Goal: Transaction & Acquisition: Complete application form

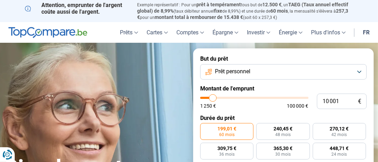
click at [365, 64] on button "Prêt personnel" at bounding box center [283, 71] width 167 height 15
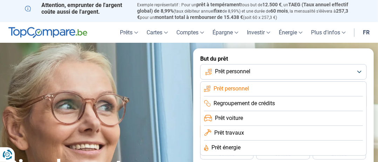
click at [365, 64] on button "Prêt personnel" at bounding box center [283, 71] width 167 height 15
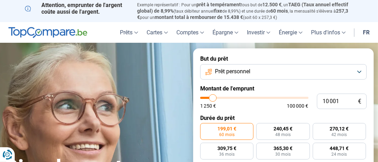
type input "12 000"
type input "12000"
type input "12 500"
type input "12500"
type input "12 750"
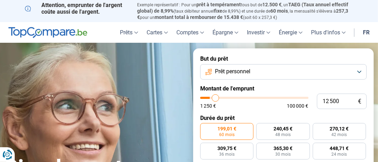
type input "12750"
type input "13 000"
type input "13000"
type input "13 750"
type input "13750"
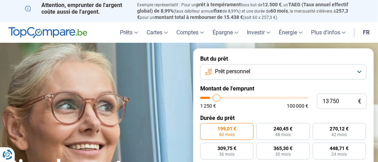
type input "14 500"
type input "14500"
type input "15 250"
type input "15250"
type input "15 500"
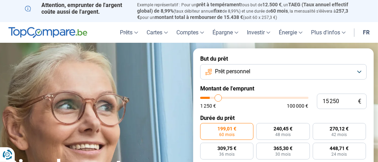
type input "15500"
type input "15 250"
type input "15250"
type input "15 000"
type input "15000"
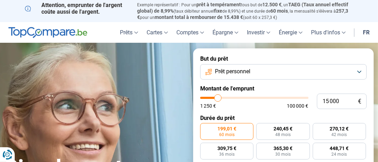
type input "14 750"
type input "14750"
type input "14 250"
type input "14250"
type input "14 000"
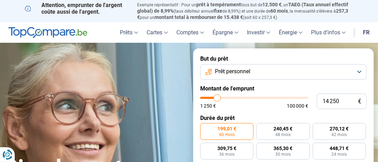
type input "14000"
type input "13 500"
type input "13500"
type input "13 000"
type input "13000"
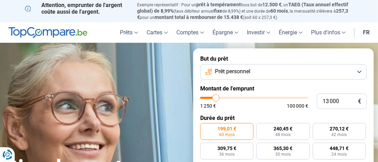
type input "12 500"
type input "12500"
type input "12 250"
type input "12250"
type input "12 000"
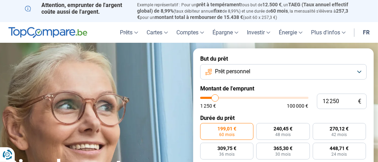
type input "12000"
type input "11 750"
type input "11750"
type input "11 250"
type input "11250"
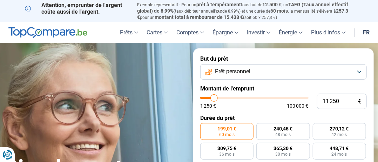
type input "10 500"
type input "10500"
type input "10 250"
type input "10250"
type input "10 000"
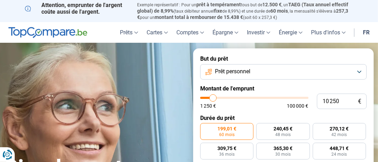
type input "10000"
type input "9 750"
type input "9750"
type input "9 250"
type input "9250"
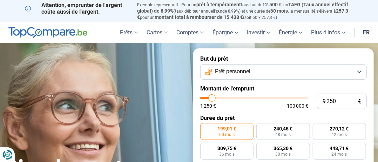
type input "9 000"
type input "9000"
type input "8 500"
type input "8500"
type input "8 250"
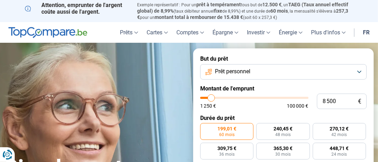
type input "8250"
type input "8 000"
type input "8000"
type input "7 500"
type input "7500"
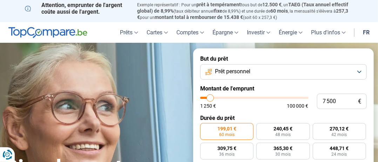
type input "7 000"
type input "7000"
type input "6 500"
type input "6500"
type input "6 000"
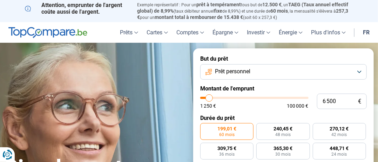
type input "6000"
type input "5 500"
type input "5500"
type input "3 500"
type input "3500"
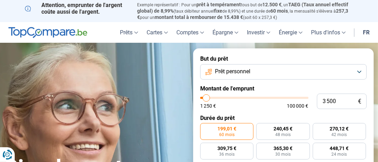
type input "1 500"
type input "1500"
type input "1 250"
type input "1250"
type input "1 500"
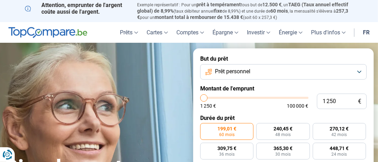
type input "1500"
type input "1 750"
type input "1750"
type input "2 250"
type input "2250"
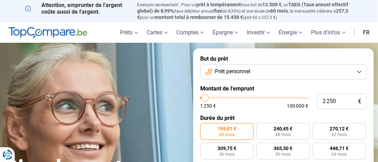
type input "2 750"
type input "2750"
type input "3 000"
type input "3000"
type input "3 250"
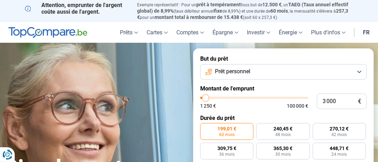
type input "3250"
type input "3 500"
type input "3500"
type input "3 750"
type input "3750"
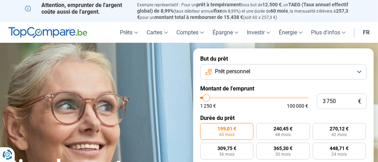
type input "4 250"
type input "4250"
type input "4 500"
type input "4500"
type input "4 750"
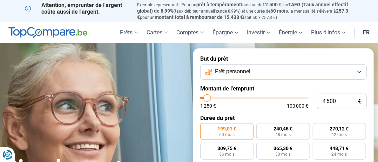
type input "4750"
type input "5 000"
type input "5000"
type input "5 250"
type input "5250"
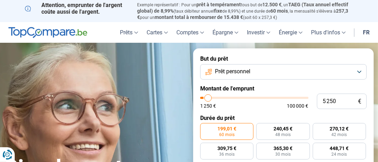
type input "5 500"
type input "5500"
type input "5 750"
type input "5750"
type input "6 000"
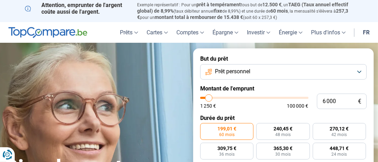
drag, startPoint x: 211, startPoint y: 81, endPoint x: 205, endPoint y: 81, distance: 6.0
type input "6000"
click at [205, 97] on input "range" at bounding box center [254, 98] width 108 height 2
radio input "true"
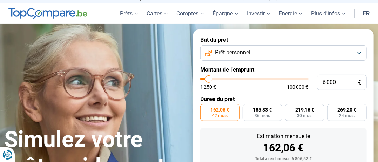
scroll to position [20, 0]
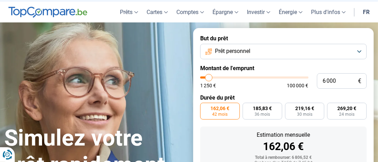
click at [227, 103] on label "162,06 € 42 mois" at bounding box center [220, 111] width 40 height 17
click at [205, 103] on input "162,06 € 42 mois" at bounding box center [202, 105] width 5 height 5
click at [346, 106] on span "269,20 €" at bounding box center [347, 108] width 19 height 5
click at [332, 103] on input "269,20 € 24 mois" at bounding box center [329, 105] width 5 height 5
radio input "true"
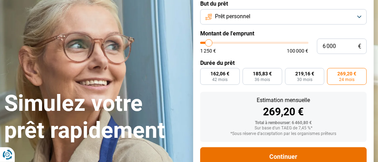
scroll to position [55, 0]
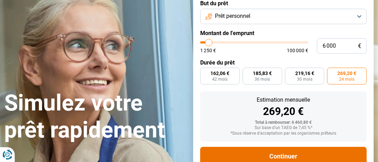
click at [267, 147] on button "Continuer" at bounding box center [283, 156] width 167 height 19
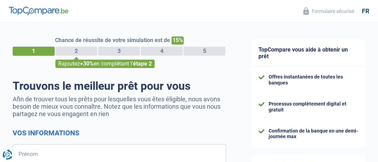
select select "32"
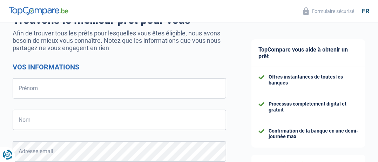
scroll to position [70, 0]
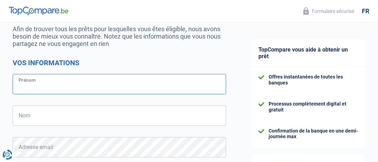
click at [121, 84] on input "Prénom" at bounding box center [120, 84] width 214 height 20
type input "Alain"
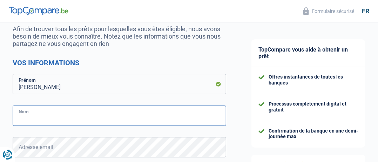
click at [58, 122] on input "Nom" at bounding box center [120, 116] width 214 height 20
type input "Draye"
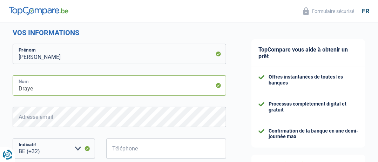
scroll to position [140, 0]
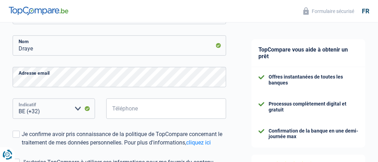
click at [79, 110] on select "BE (+32) LU (+352) Veuillez sélectionner une option" at bounding box center [54, 109] width 82 height 20
click at [151, 113] on input "Téléphone" at bounding box center [166, 109] width 120 height 20
type input "0479860280"
click at [18, 134] on span at bounding box center [16, 134] width 7 height 7
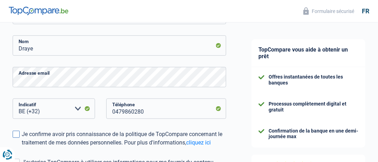
click at [22, 147] on input "Je confirme avoir pris connaissance de la politique de TopCompare concernant le…" at bounding box center [22, 147] width 0 height 0
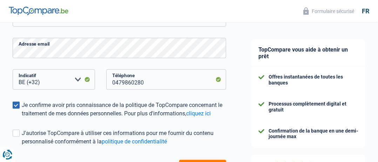
scroll to position [246, 0]
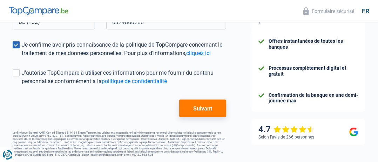
click at [211, 100] on button "Suivant" at bounding box center [202, 109] width 47 height 18
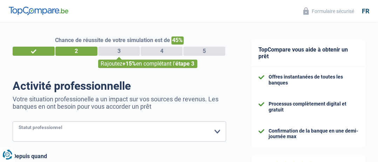
click at [218, 133] on select "Ouvrier Employé privé Employé public Invalide Indépendant Pensionné Chômeur Mut…" at bounding box center [120, 131] width 214 height 20
select select "retired"
click at [13, 122] on select "Ouvrier Employé privé Employé public Invalide Indépendant Pensionné Chômeur Mut…" at bounding box center [120, 131] width 214 height 20
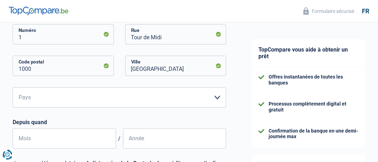
scroll to position [175, 0]
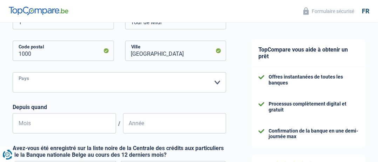
click at [216, 83] on select "Belgique Luxembourg Veuillez sélectionner une option" at bounding box center [120, 82] width 214 height 20
select select "BE"
click at [13, 73] on select "Belgique Luxembourg Veuillez sélectionner une option" at bounding box center [120, 82] width 214 height 20
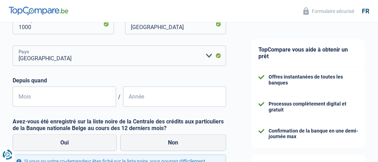
scroll to position [246, 0]
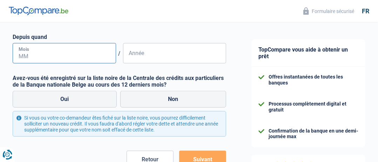
click at [85, 53] on input "Mois" at bounding box center [65, 53] width 104 height 20
type input "07"
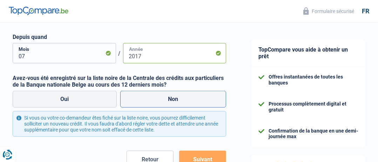
type input "2017"
click at [205, 95] on label "Non" at bounding box center [173, 99] width 106 height 17
click at [205, 95] on input "Non" at bounding box center [173, 99] width 106 height 17
radio input "true"
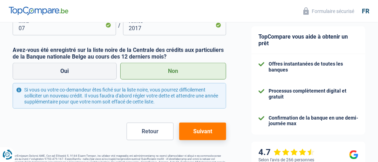
scroll to position [316, 0]
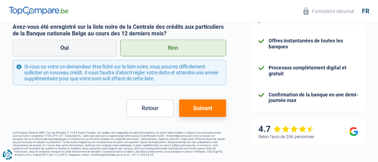
click at [213, 100] on button "Suivant" at bounding box center [202, 109] width 47 height 18
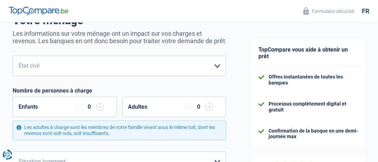
scroll to position [70, 0]
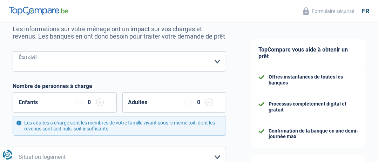
click at [217, 61] on select "Célibataire Marié(e) Cohabitant(e) légal(e) Divorcé(e) Veuf(ve) Séparé (de fait…" at bounding box center [120, 61] width 214 height 20
select select "cohabitation"
click at [13, 52] on select "Célibataire Marié(e) Cohabitant(e) légal(e) Divorcé(e) Veuf(ve) Séparé (de fait…" at bounding box center [120, 61] width 214 height 20
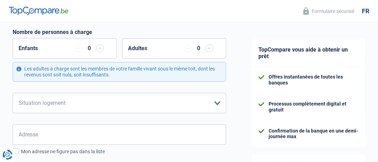
scroll to position [140, 0]
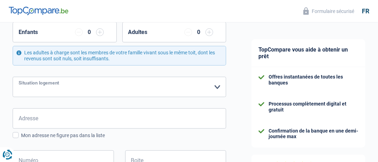
click at [218, 87] on select "Locataire Propriétaire avec prêt hypothécaire Propriétaire sans prêt hypothécai…" at bounding box center [120, 87] width 214 height 20
select select "liveWithParents"
click at [13, 77] on select "Locataire Propriétaire avec prêt hypothécaire Propriétaire sans prêt hypothécai…" at bounding box center [120, 87] width 214 height 20
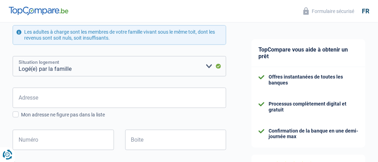
scroll to position [175, 0]
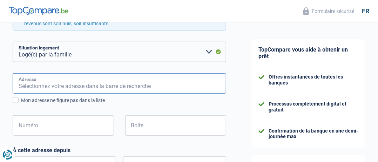
click at [90, 88] on input "Adresse" at bounding box center [120, 83] width 214 height 20
type input "Domaine de la Brisée, 131"
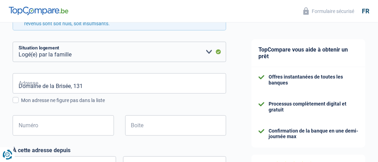
type input "Belgique"
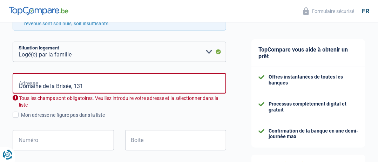
type input "Belgique"
click at [107, 89] on input "Domaine de la Brisée, 131" at bounding box center [120, 83] width 214 height 20
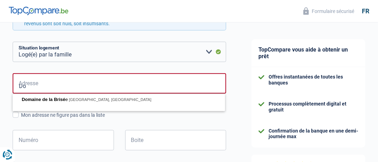
type input "D"
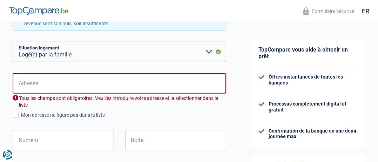
drag, startPoint x: 146, startPoint y: 92, endPoint x: 144, endPoint y: 104, distance: 11.8
click at [146, 94] on div "Adresse Tous les champs sont obligatoires. Veuillez introduire votre adresse et…" at bounding box center [120, 90] width 214 height 35
click at [161, 106] on div "Tous les champs sont obligatoires. Veuillez introduire votre adresse et la séle…" at bounding box center [120, 101] width 214 height 13
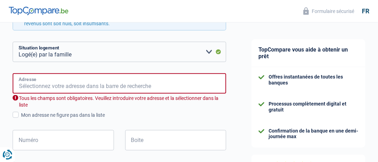
click at [192, 90] on input "Adresse" at bounding box center [120, 83] width 214 height 20
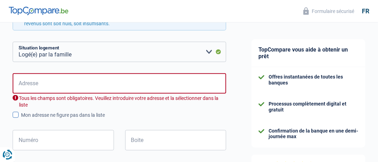
click at [180, 114] on div "Mon adresse ne figure pas dans la liste" at bounding box center [123, 115] width 205 height 7
click at [21, 119] on input "Mon adresse ne figure pas dans la liste" at bounding box center [21, 119] width 0 height 0
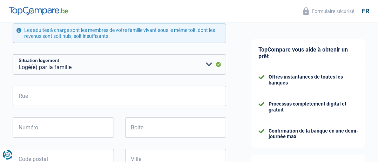
scroll to position [211, 0]
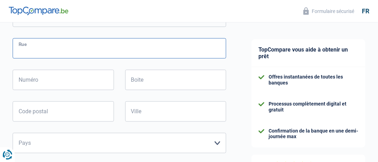
click at [121, 53] on input "Rue" at bounding box center [120, 48] width 214 height 20
type input "Domaine de la Brisée"
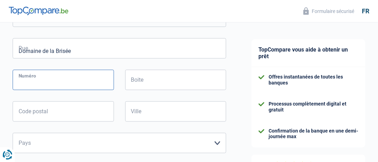
type input "131"
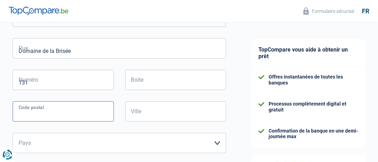
type input "7034"
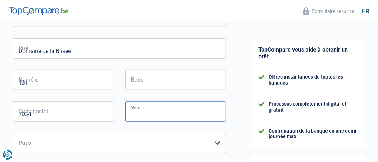
type input "Obourg"
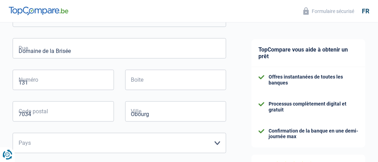
type input "Obourg"
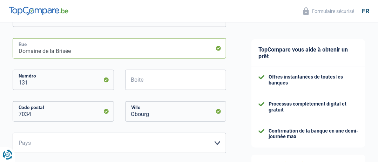
type input "Domaine de la Brisée, 131"
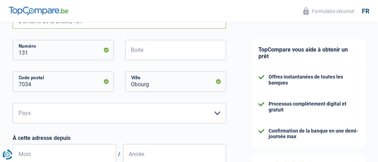
scroll to position [281, 0]
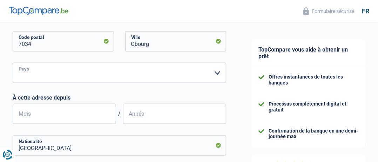
click at [197, 77] on select "Belgique Luxembourg Veuillez sélectionner une option" at bounding box center [120, 73] width 214 height 20
select select "BE"
click at [13, 63] on select "Belgique Luxembourg Veuillez sélectionner une option" at bounding box center [120, 73] width 214 height 20
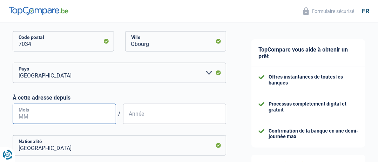
click at [91, 112] on input "Mois" at bounding box center [65, 114] width 104 height 20
type input "03"
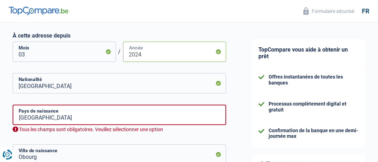
scroll to position [351, 0]
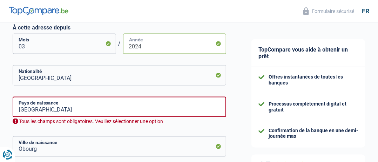
type input "2024"
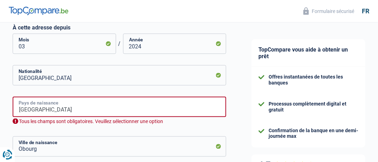
click at [84, 109] on input "Belgique" at bounding box center [120, 107] width 214 height 20
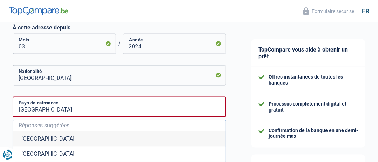
click at [94, 132] on li "Belgique" at bounding box center [119, 139] width 213 height 15
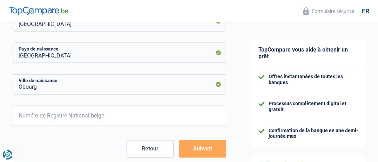
scroll to position [421, 0]
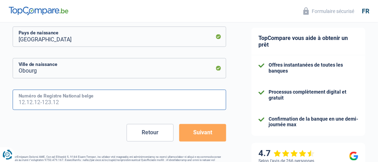
click at [115, 101] on input "Numéro de Registre National belge" at bounding box center [120, 100] width 214 height 20
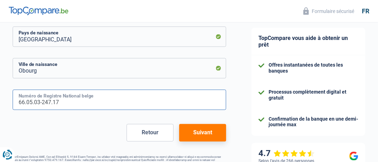
type input "66.05.03-247.17"
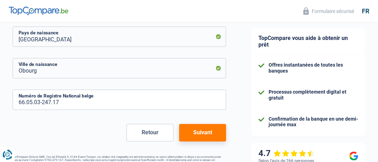
click at [211, 136] on button "Suivant" at bounding box center [202, 133] width 47 height 18
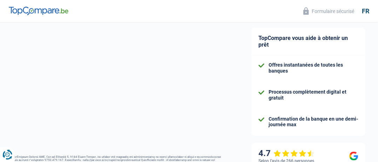
select select "pension"
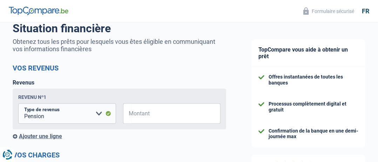
scroll to position [70, 0]
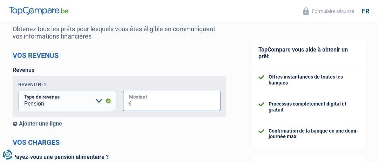
click at [179, 105] on input "Montant" at bounding box center [176, 101] width 89 height 20
type input "3.017"
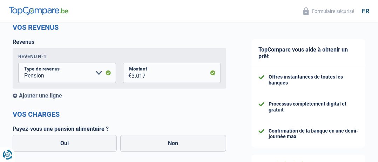
scroll to position [140, 0]
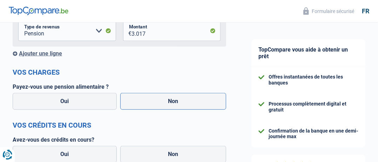
click at [175, 101] on label "Non" at bounding box center [173, 101] width 106 height 17
click at [175, 101] on input "Non" at bounding box center [173, 101] width 106 height 17
radio input "true"
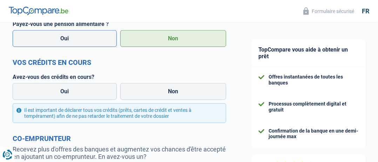
scroll to position [211, 0]
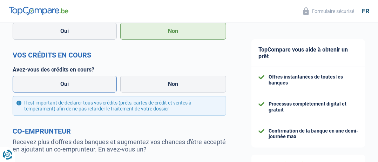
click at [67, 80] on label "Oui" at bounding box center [65, 84] width 104 height 17
click at [67, 80] on input "Oui" at bounding box center [65, 84] width 104 height 17
radio input "true"
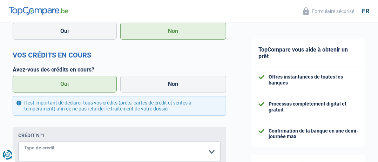
click at [88, 147] on select "Carte ou ouverture de crédit Prêt hypothécaire Vente à tempérament Prêt à tempé…" at bounding box center [119, 152] width 203 height 20
select select "carLoan"
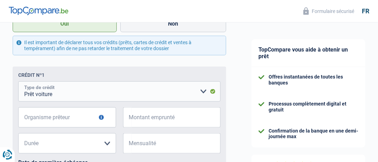
scroll to position [281, 0]
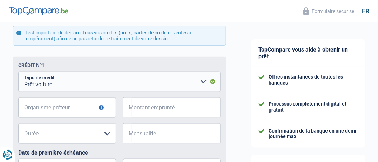
click at [101, 106] on button "button" at bounding box center [101, 107] width 5 height 5
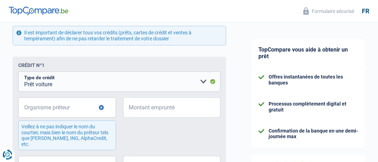
click at [101, 106] on button "button" at bounding box center [101, 107] width 5 height 5
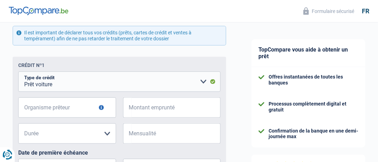
click at [101, 106] on button "button" at bounding box center [101, 107] width 5 height 5
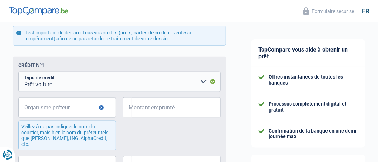
click at [101, 106] on button "button" at bounding box center [101, 107] width 5 height 5
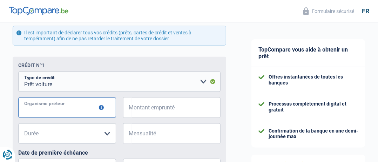
click at [93, 106] on input "Organisme prêteur" at bounding box center [67, 108] width 98 height 20
type input "alphacredit"
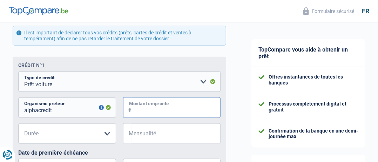
click at [176, 109] on input "Montant emprunté" at bounding box center [176, 108] width 89 height 20
type input "29.290"
click at [62, 137] on select "12 mois 18 mois 24 mois 30 mois 36 mois 42 mois 48 mois 60 mois 72 mois 84 mois…" at bounding box center [67, 134] width 98 height 20
select select "60"
click at [18, 124] on select "12 mois 18 mois 24 mois 30 mois 36 mois 42 mois 48 mois 60 mois 72 mois 84 mois…" at bounding box center [67, 134] width 98 height 20
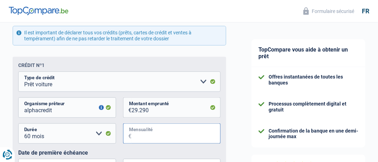
click at [140, 131] on input "Mensualité" at bounding box center [176, 134] width 89 height 20
click at [145, 136] on input "Mensualité" at bounding box center [176, 134] width 89 height 20
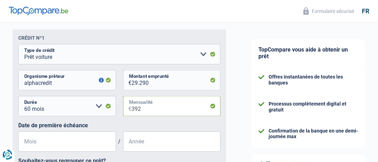
scroll to position [351, 0]
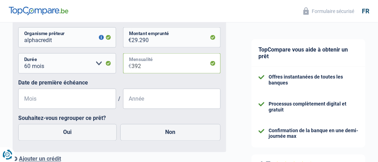
type input "392"
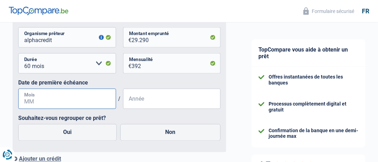
click at [83, 99] on input "Mois" at bounding box center [67, 99] width 98 height 20
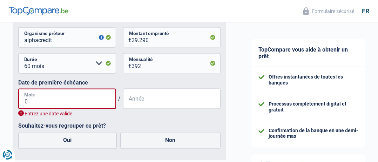
type input "09"
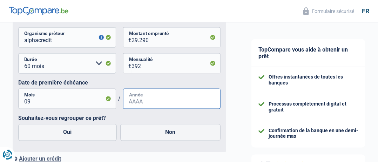
click at [164, 102] on input "Année" at bounding box center [172, 99] width 98 height 20
type input "2025"
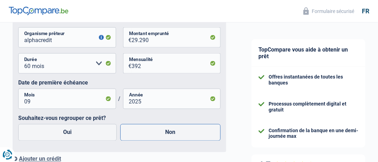
click at [179, 133] on label "Non" at bounding box center [170, 132] width 100 height 17
click at [179, 133] on input "Non" at bounding box center [170, 132] width 100 height 17
radio input "true"
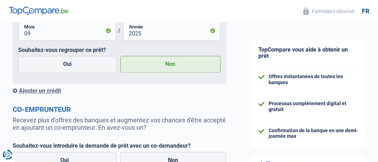
scroll to position [456, 0]
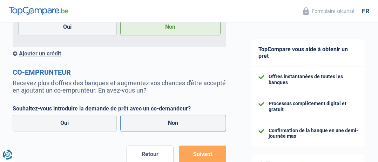
click at [173, 117] on label "Non" at bounding box center [173, 123] width 106 height 17
click at [173, 117] on input "Non" at bounding box center [173, 123] width 106 height 17
radio input "true"
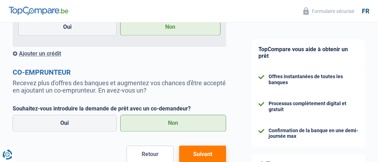
click at [209, 150] on button "Suivant" at bounding box center [202, 155] width 47 height 18
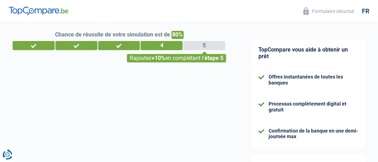
select select "42"
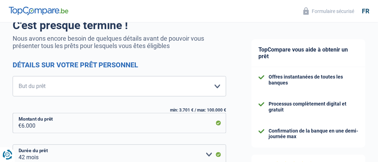
scroll to position [70, 0]
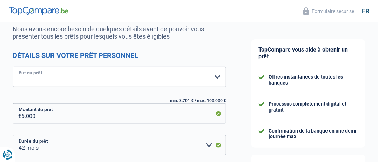
click at [220, 76] on select "Confort maison: meubles, textile, peinture, électroménager, outillage non-profe…" at bounding box center [120, 77] width 214 height 20
select select "houseOrGarden"
click at [13, 67] on select "Confort maison: meubles, textile, peinture, électroménager, outillage non-profe…" at bounding box center [120, 77] width 214 height 20
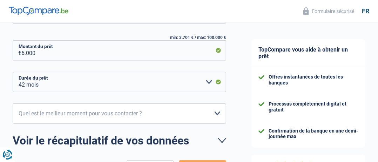
scroll to position [175, 0]
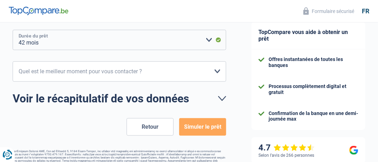
click at [82, 43] on select "12 mois 18 mois 24 mois 30 mois 36 mois 42 mois Veuillez sélectionner une option" at bounding box center [120, 40] width 214 height 20
select select "24"
click at [13, 30] on select "12 mois 18 mois 24 mois 30 mois 36 mois 42 mois Veuillez sélectionner une option" at bounding box center [120, 40] width 214 height 20
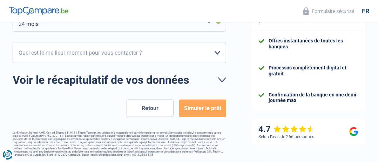
scroll to position [218, 0]
click at [201, 100] on button "Simuler le prêt" at bounding box center [202, 109] width 47 height 18
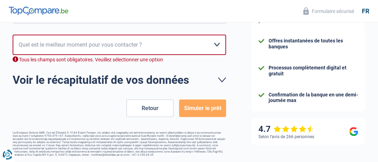
scroll to position [213, 0]
click at [217, 36] on select "10h-12h 12h-14h 14h-16h 16h-18h Veuillez sélectionner une option" at bounding box center [120, 45] width 214 height 20
select select "10-12"
click at [13, 35] on select "10h-12h 12h-14h 14h-16h 16h-18h Veuillez sélectionner une option" at bounding box center [120, 45] width 214 height 20
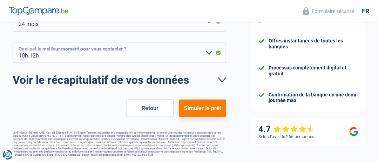
scroll to position [218, 0]
click at [207, 100] on button "Simuler le prêt" at bounding box center [202, 109] width 47 height 18
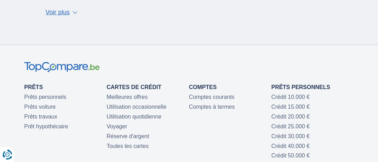
scroll to position [140, 0]
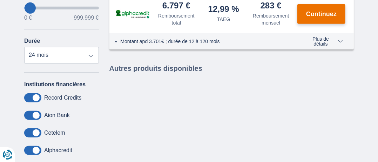
click at [321, 16] on span "Continuez" at bounding box center [321, 14] width 31 height 6
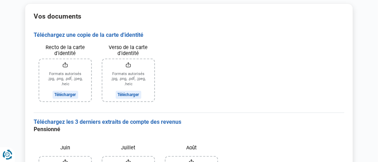
scroll to position [93, 0]
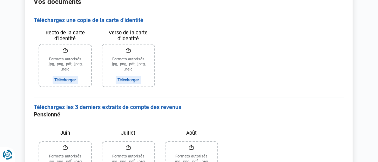
click at [192, 142] on input "Août" at bounding box center [192, 163] width 52 height 42
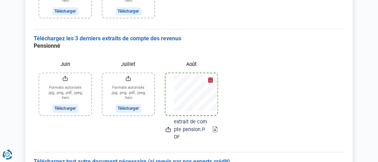
scroll to position [177, 0]
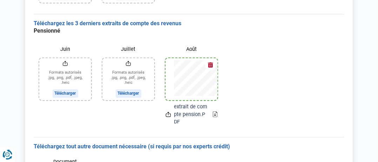
click at [132, 58] on input "Juillet" at bounding box center [128, 79] width 52 height 42
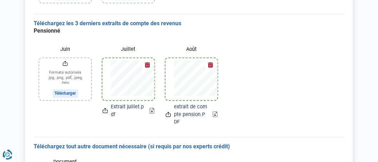
click at [64, 58] on input "Juin" at bounding box center [65, 79] width 52 height 42
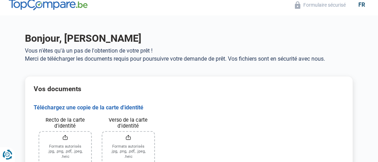
scroll to position [0, 0]
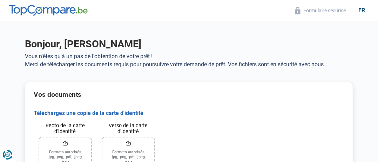
click at [63, 138] on input "Recto de la carte d'identité" at bounding box center [65, 159] width 52 height 42
click at [66, 138] on input "Recto de la carte d'identité" at bounding box center [65, 159] width 52 height 42
click at [128, 138] on input "Verso de la carte d'identité" at bounding box center [128, 159] width 52 height 42
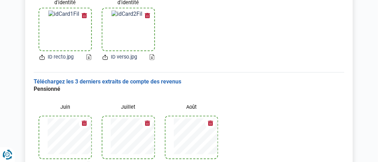
scroll to position [199, 0]
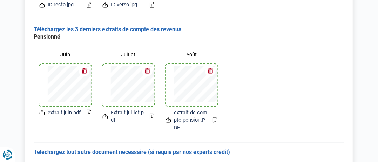
scroll to position [186, 0]
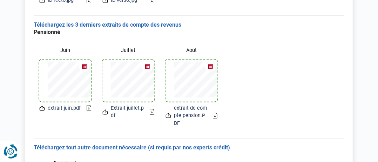
click at [9, 154] on icon "Renew consent" at bounding box center [10, 151] width 7 height 7
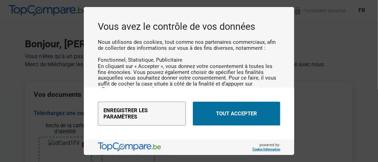
scroll to position [0, 0]
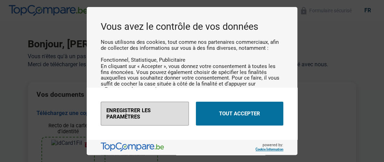
click at [157, 120] on button "Enregistrer les paramètres" at bounding box center [145, 114] width 88 height 24
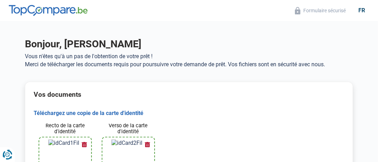
click at [132, 61] on p "Merci de télécharger les documents requis pour poursuivre votre demande de prêt…" at bounding box center [189, 64] width 329 height 7
